Goal: Task Accomplishment & Management: Use online tool/utility

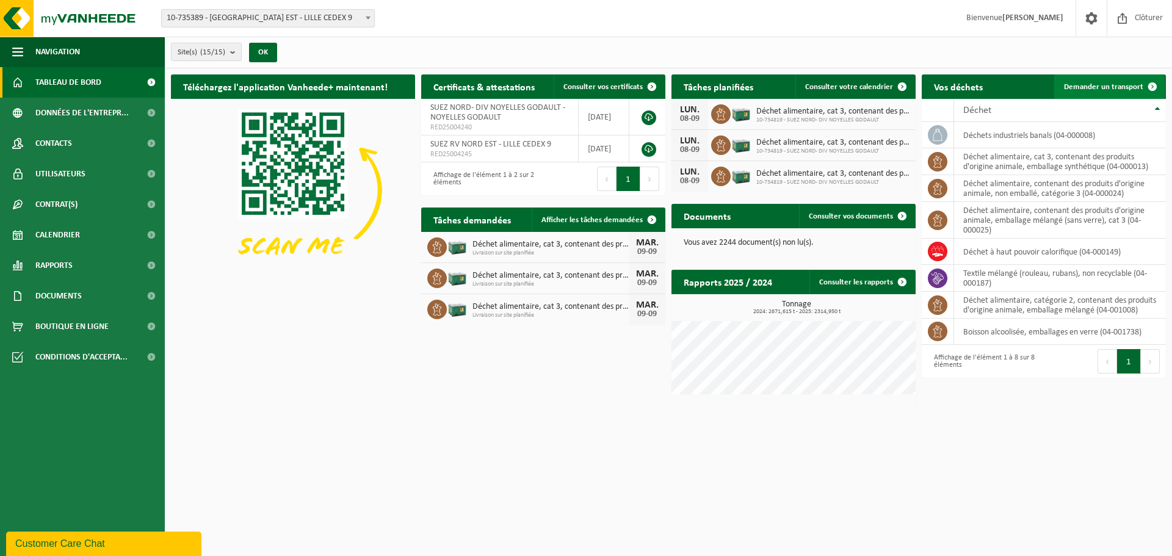
click at [1107, 89] on span "Demander un transport" at bounding box center [1103, 87] width 79 height 8
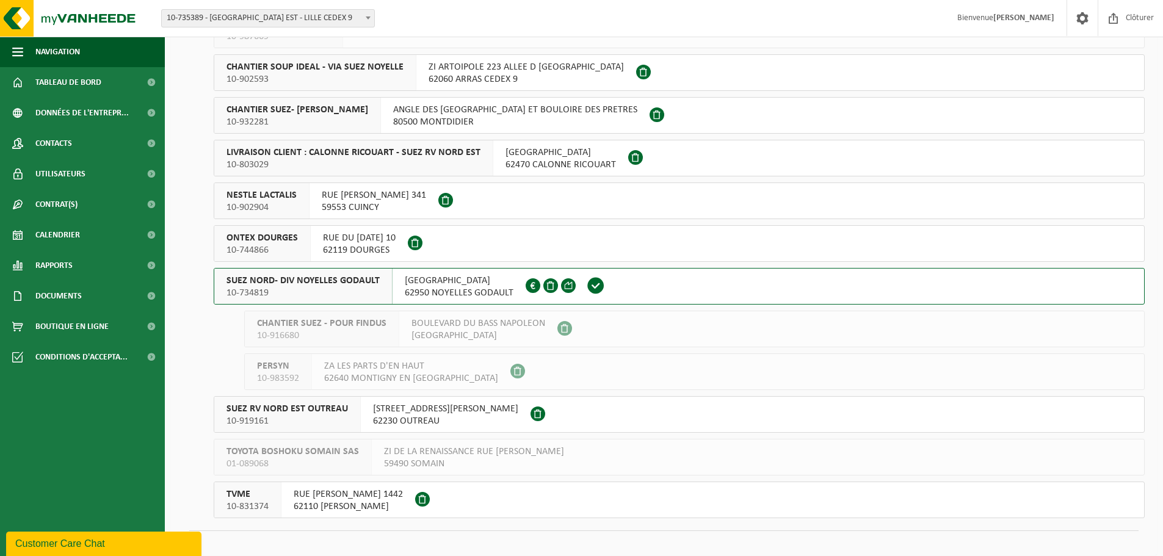
scroll to position [244, 0]
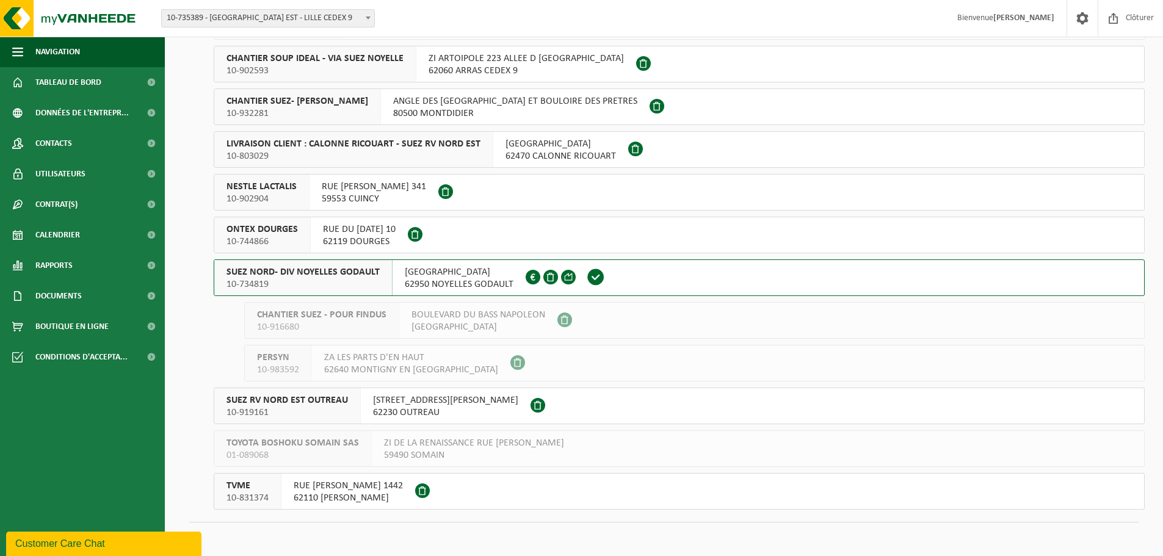
click at [407, 277] on span "RUE MALFIDANO" at bounding box center [459, 272] width 109 height 12
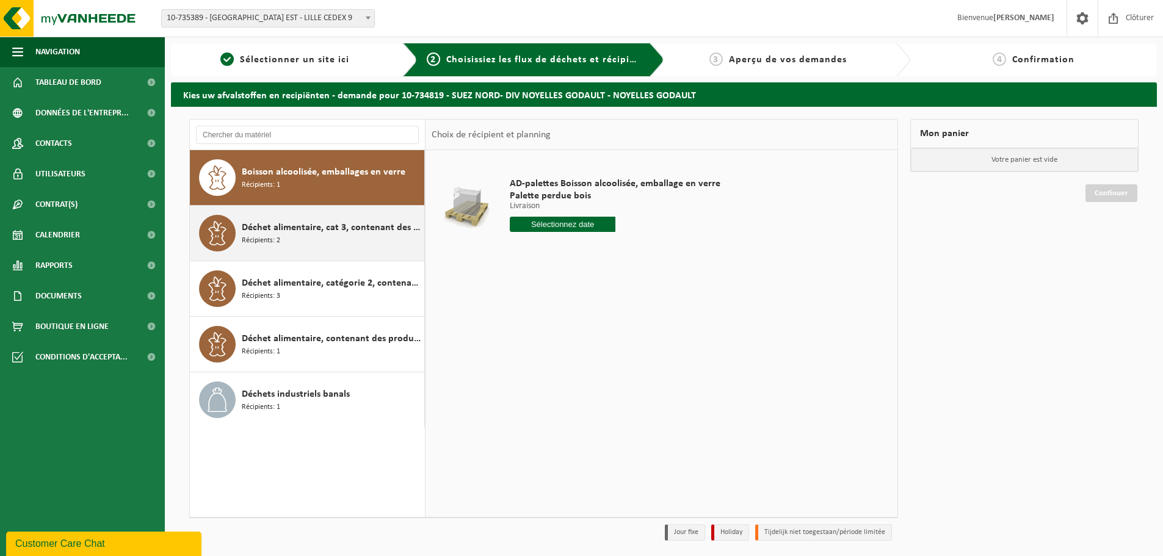
click at [330, 244] on div "Déchet alimentaire, cat 3, contenant des produits d'origine animale, emballage …" at bounding box center [331, 233] width 179 height 37
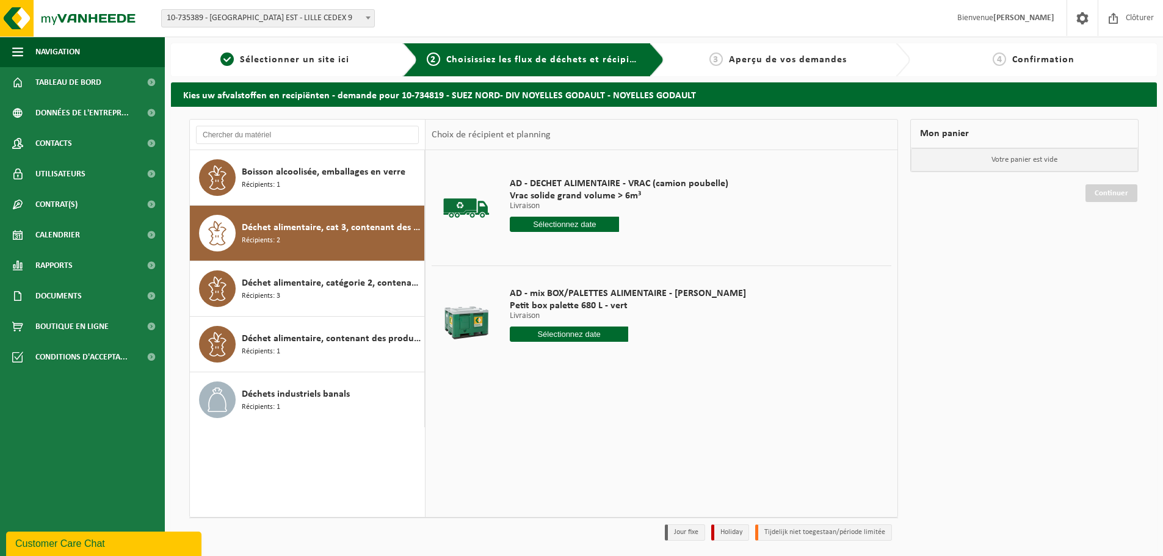
click at [569, 220] on input "text" at bounding box center [564, 224] width 109 height 15
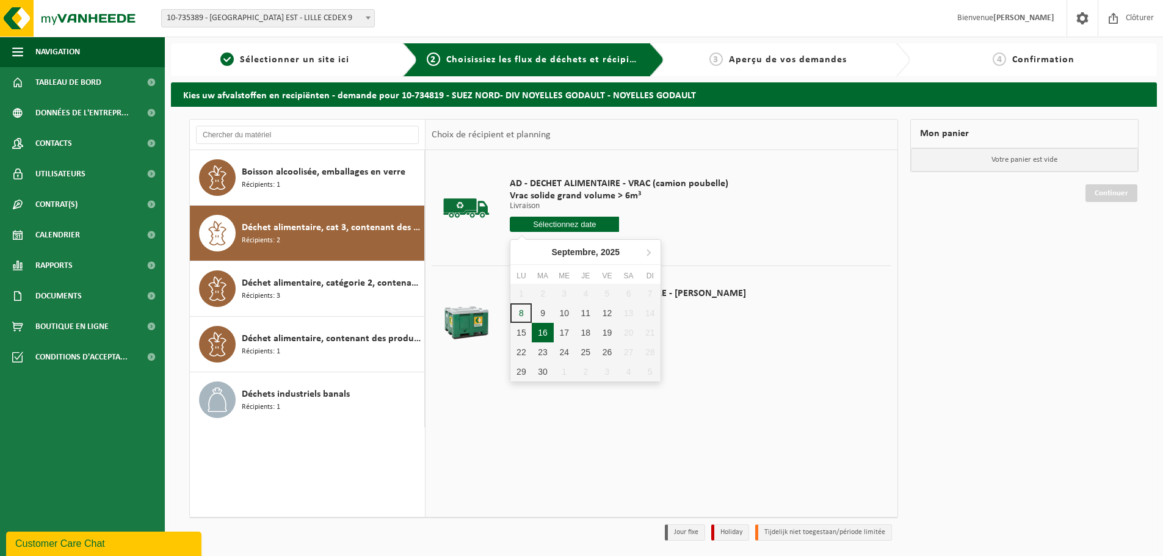
click at [547, 317] on div "9" at bounding box center [542, 313] width 21 height 20
type input "à partir de 2025-09-09"
type input "2025-09-09"
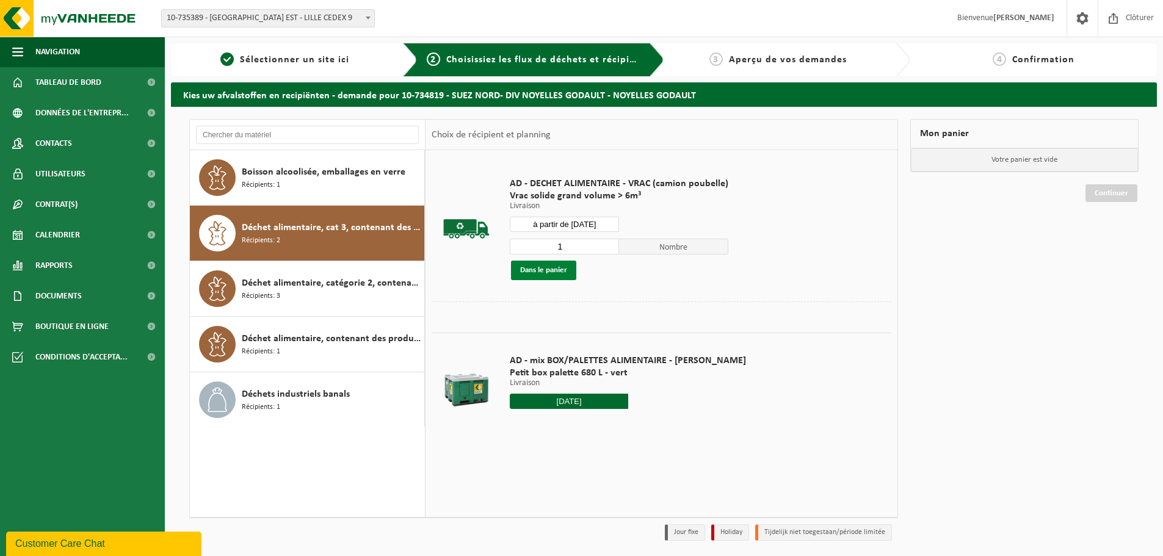
click at [558, 267] on button "Dans le panier" at bounding box center [543, 271] width 65 height 20
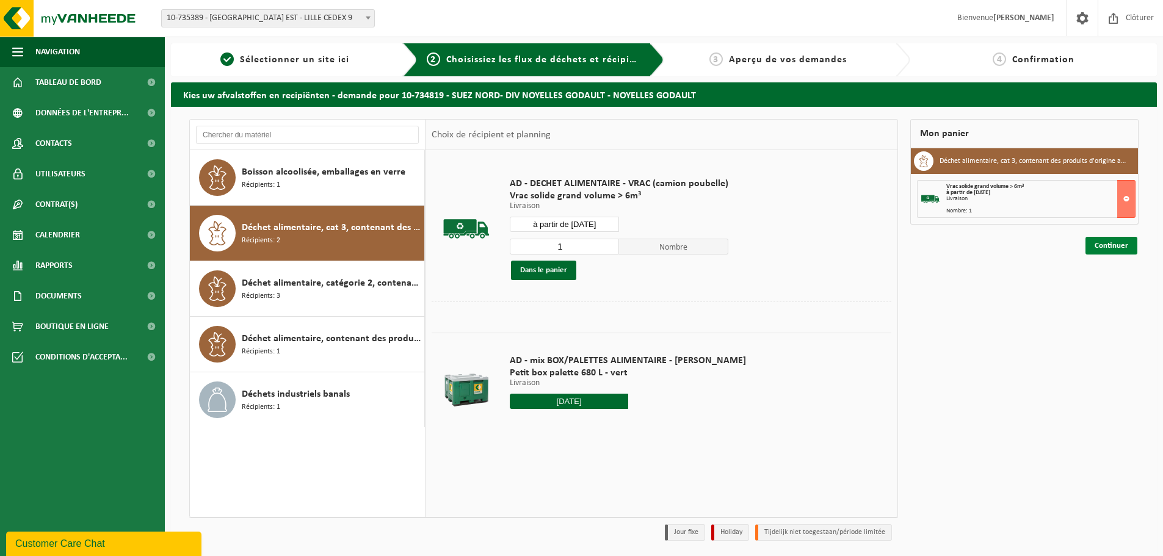
click at [1090, 241] on link "Continuer" at bounding box center [1111, 246] width 52 height 18
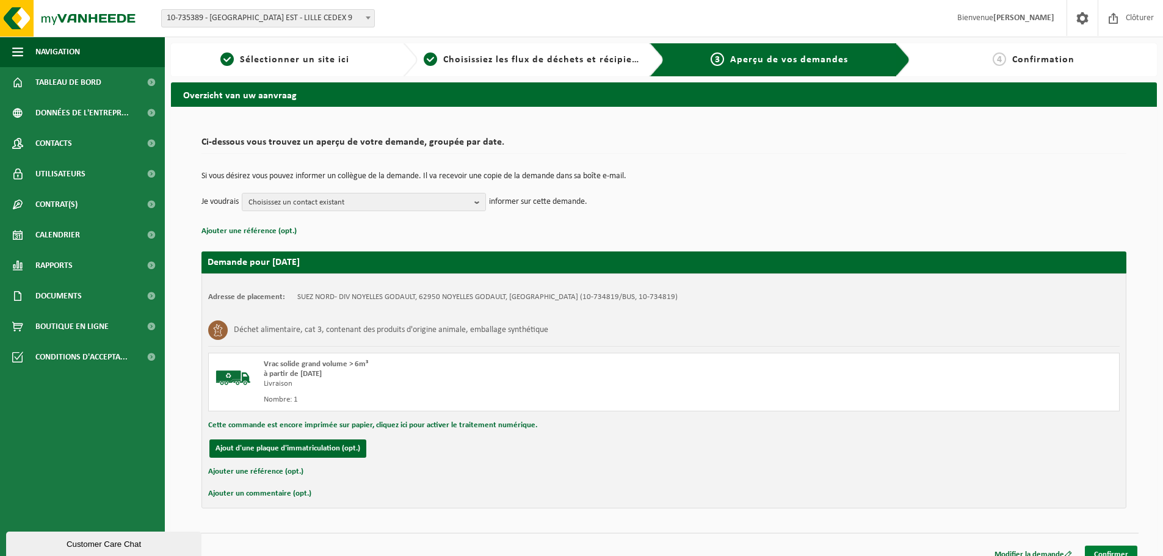
click at [1098, 547] on link "Confirmer" at bounding box center [1111, 555] width 52 height 18
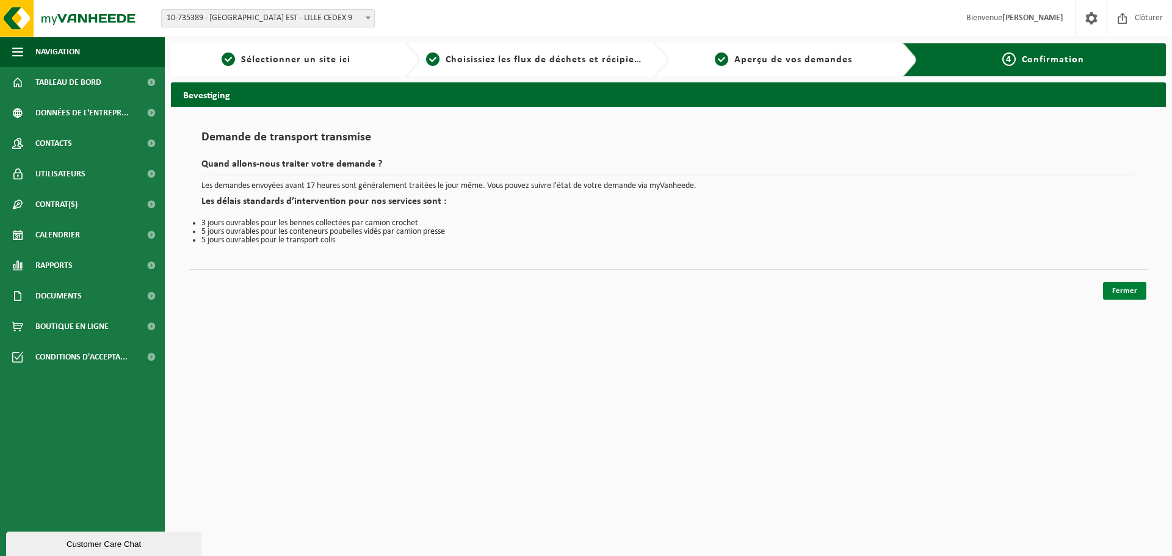
click at [1118, 294] on link "Fermer" at bounding box center [1124, 291] width 43 height 18
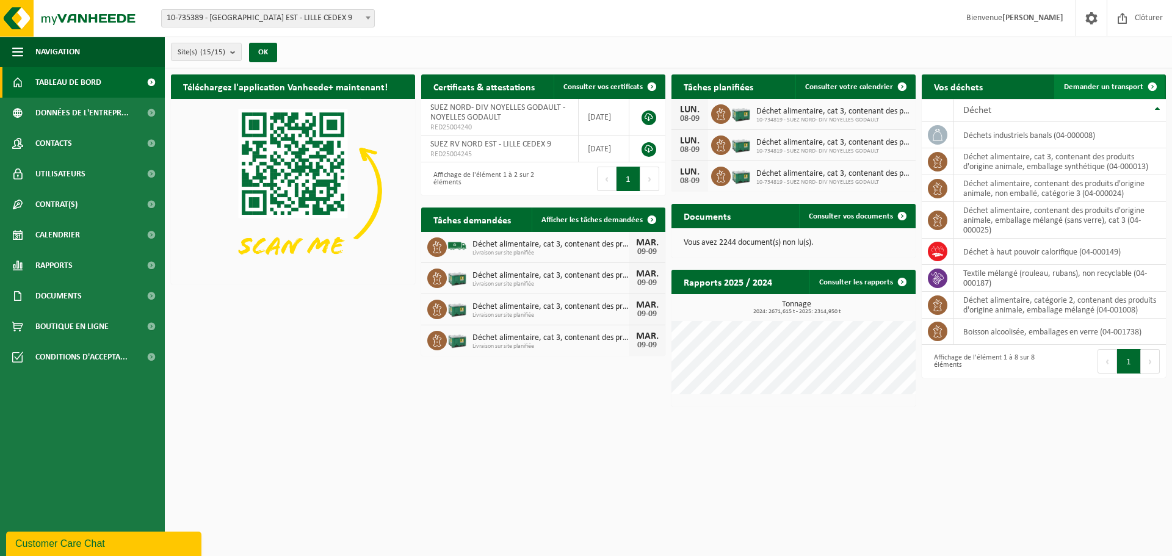
click at [1087, 90] on span "Demander un transport" at bounding box center [1103, 87] width 79 height 8
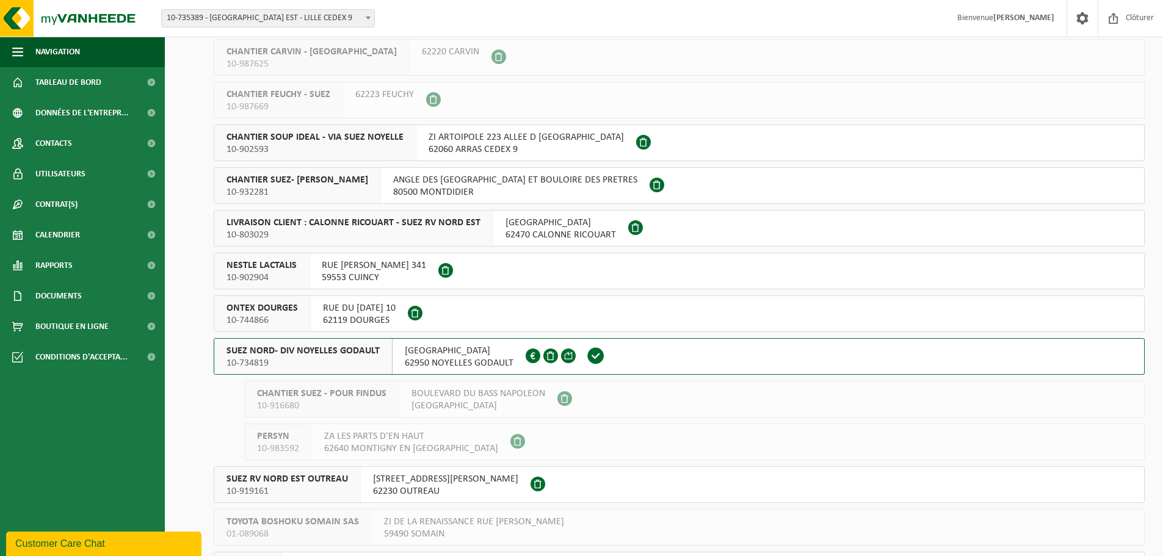
scroll to position [183, 0]
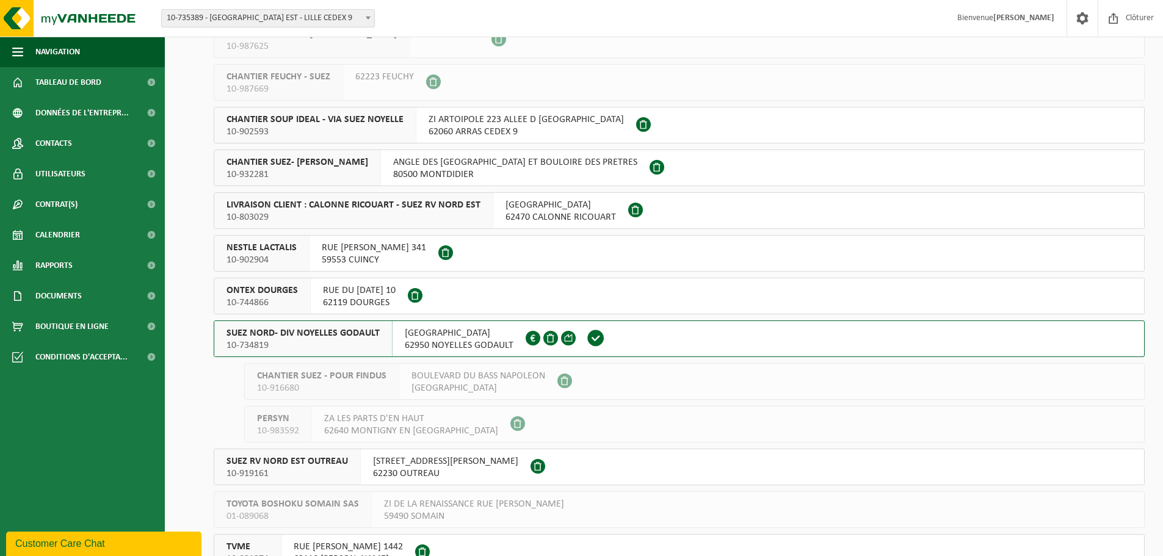
click at [334, 339] on span "SUEZ NORD- DIV NOYELLES GODAULT" at bounding box center [302, 333] width 153 height 12
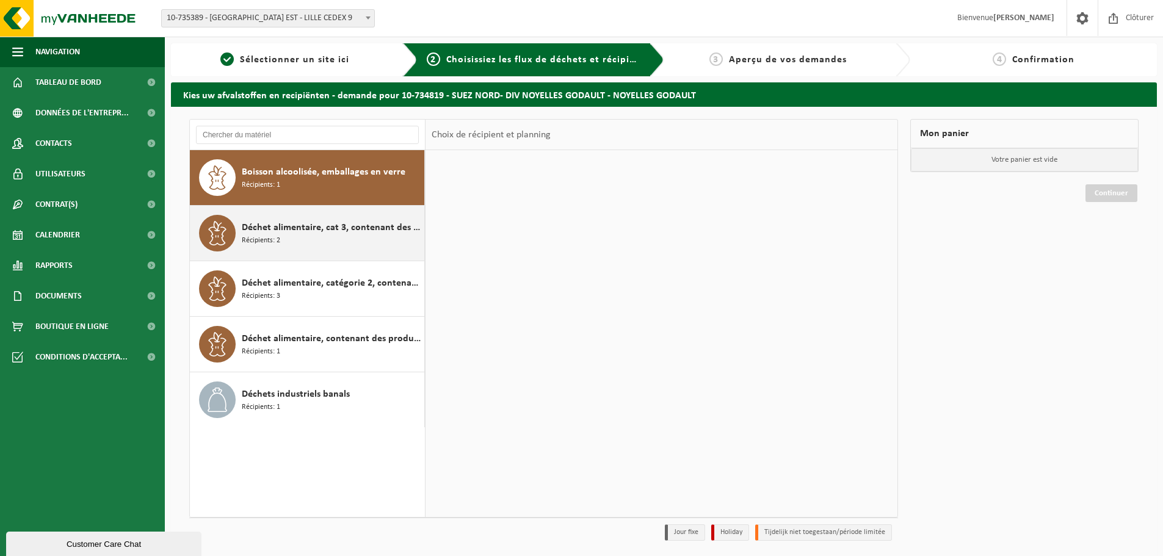
click at [358, 240] on div "Déchet alimentaire, cat 3, contenant des produits d'origine animale, emballage …" at bounding box center [331, 233] width 179 height 37
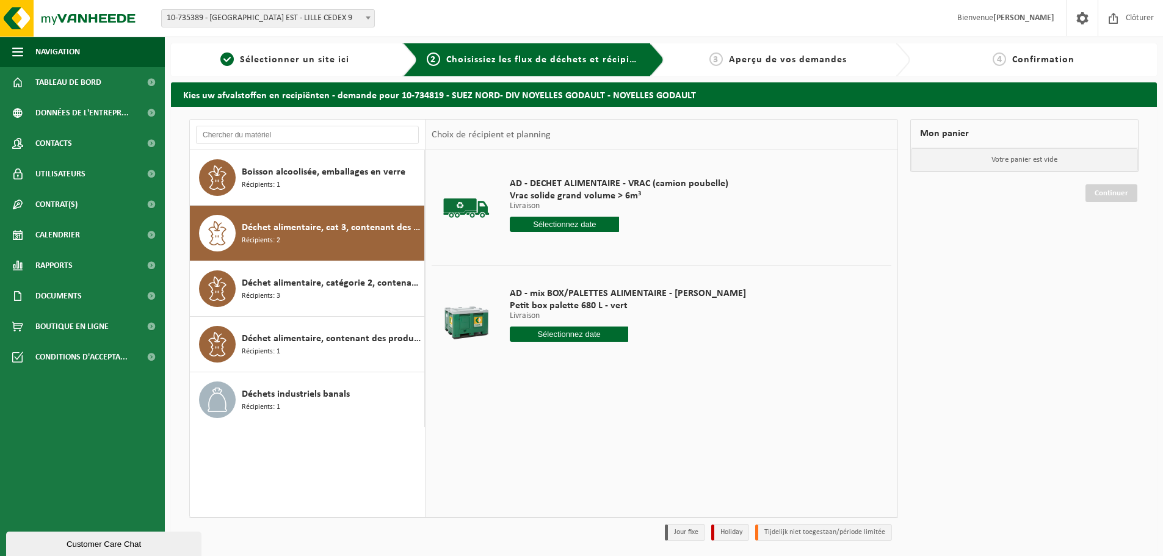
click at [564, 222] on input "text" at bounding box center [564, 224] width 109 height 15
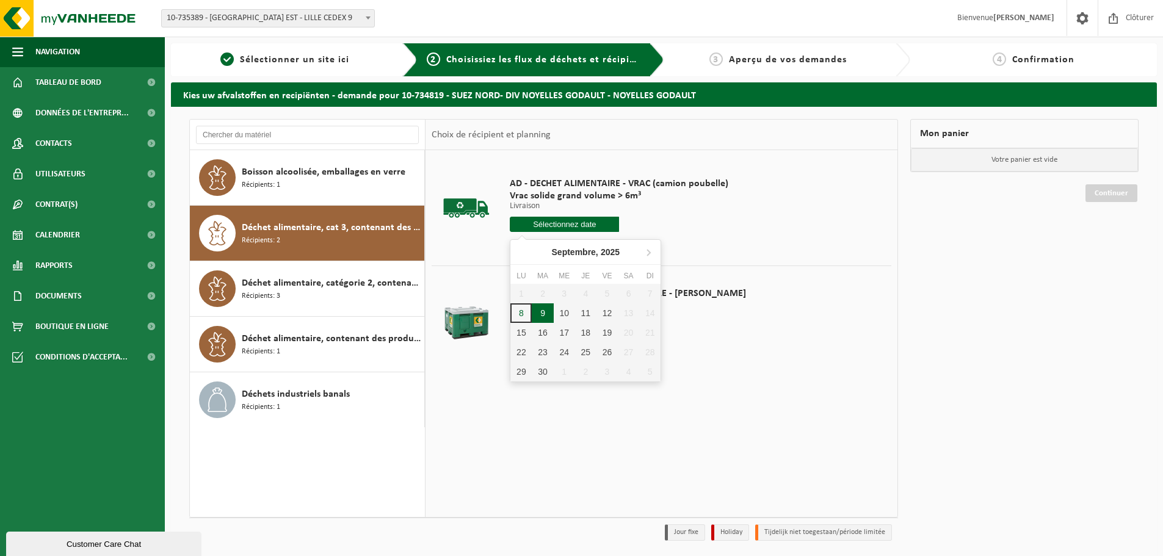
click at [548, 311] on div "9" at bounding box center [542, 313] width 21 height 20
type input "à partir de 2025-09-09"
type input "2025-09-09"
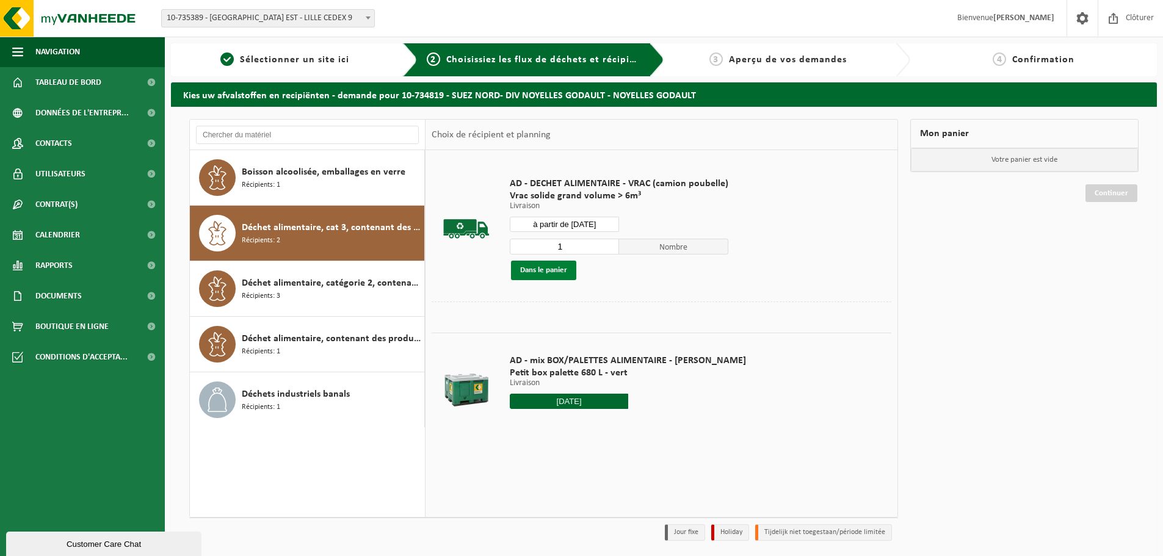
click at [549, 273] on button "Dans le panier" at bounding box center [543, 271] width 65 height 20
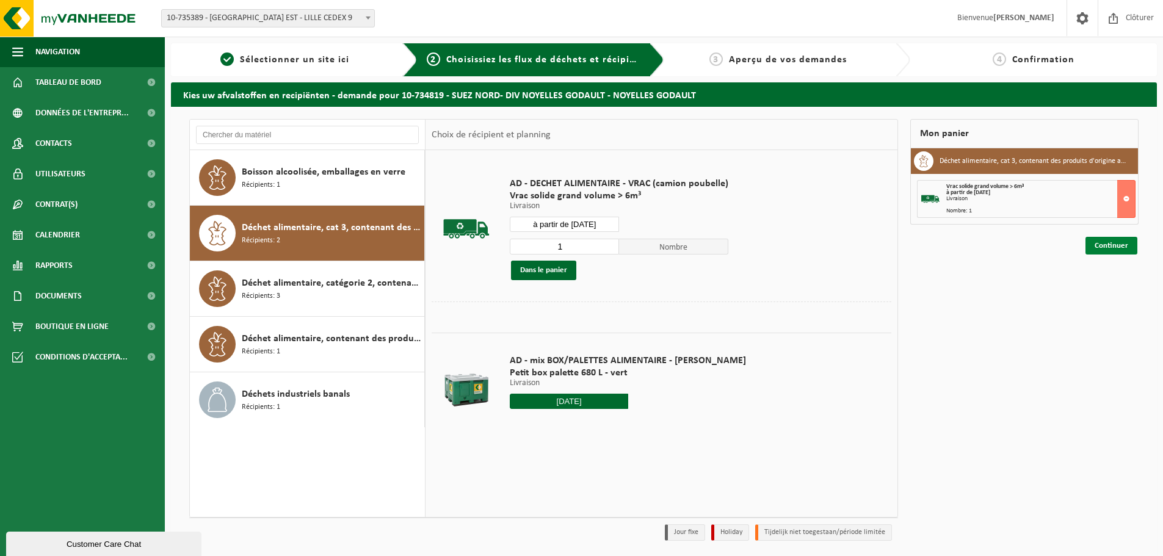
click at [1109, 245] on link "Continuer" at bounding box center [1111, 246] width 52 height 18
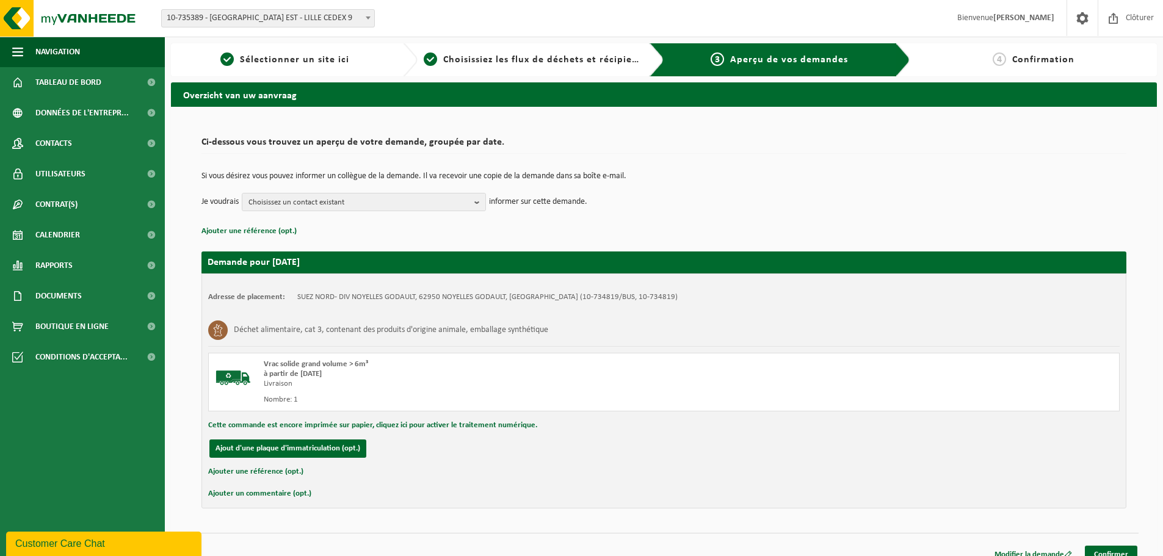
click at [1118, 544] on div "Modifier la demande Confirmer" at bounding box center [663, 539] width 949 height 13
click at [1118, 550] on link "Confirmer" at bounding box center [1111, 555] width 52 height 18
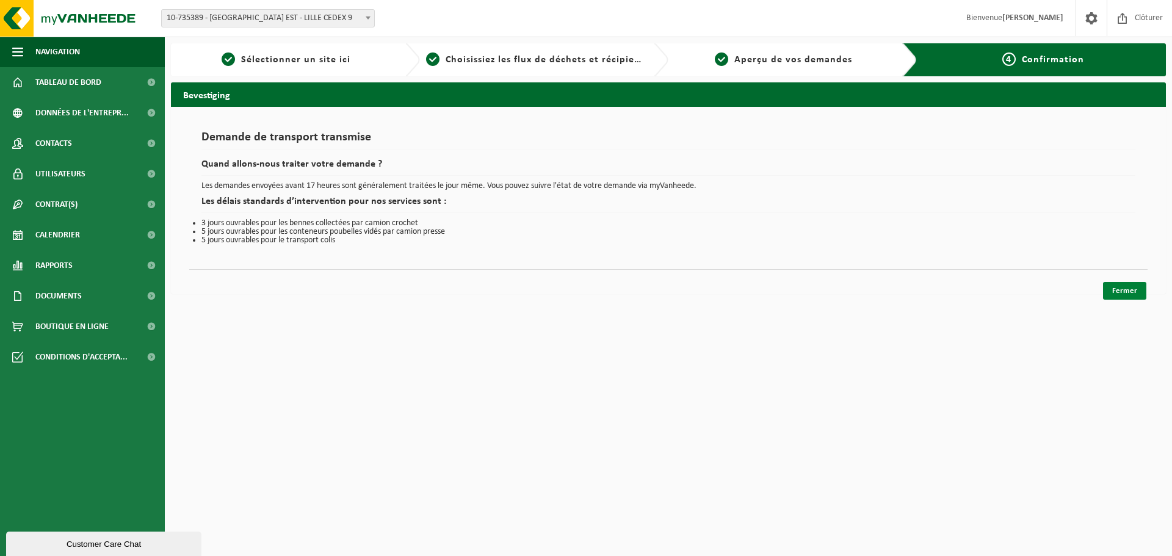
click at [1119, 291] on link "Fermer" at bounding box center [1124, 291] width 43 height 18
